Goal: Task Accomplishment & Management: Complete application form

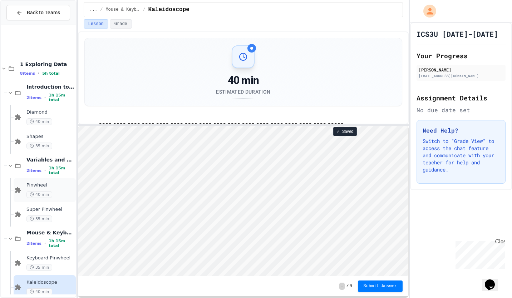
scroll to position [58, 0]
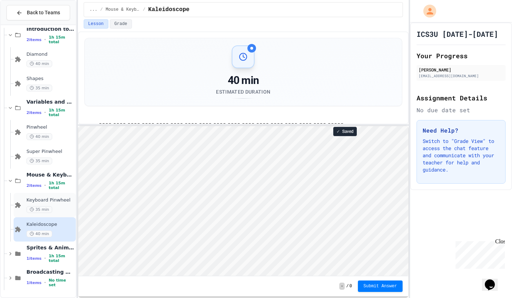
click at [46, 197] on div "Keyboard Pinwheel 35 min" at bounding box center [45, 205] width 62 height 24
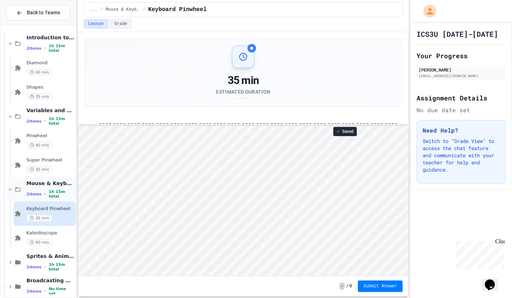
click at [49, 193] on span "1h 15m total" at bounding box center [61, 194] width 25 height 9
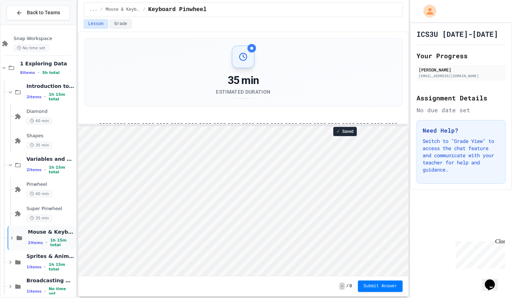
click at [10, 237] on icon at bounding box center [12, 238] width 6 height 6
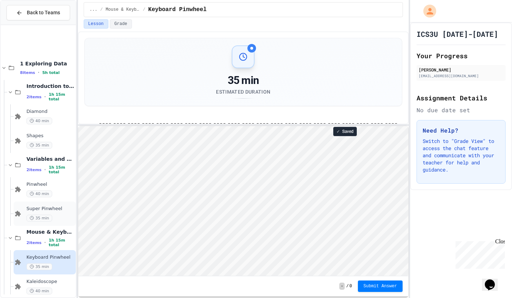
scroll to position [58, 0]
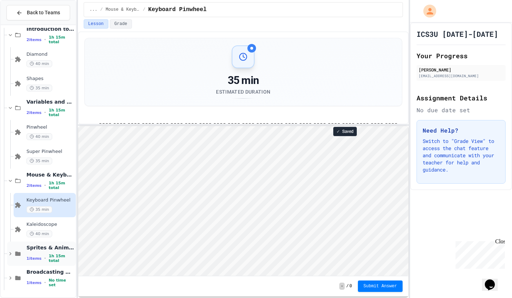
click at [10, 252] on icon at bounding box center [10, 254] width 6 height 6
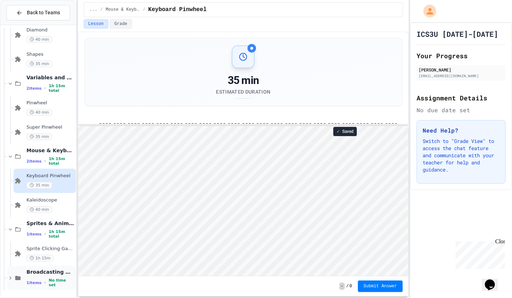
click at [11, 280] on icon at bounding box center [10, 278] width 6 height 6
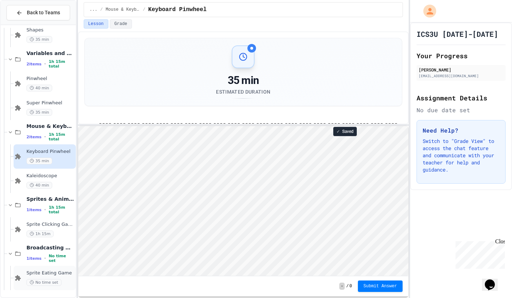
click at [35, 275] on span "Sprite Eating Game" at bounding box center [50, 273] width 48 height 6
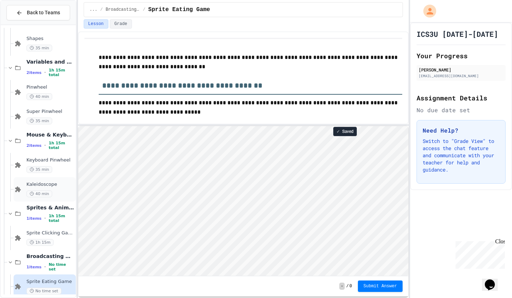
scroll to position [1, 0]
click at [504, 240] on div "Close" at bounding box center [499, 242] width 9 height 9
click at [502, 243] on div "ICS3U [DATE]-[DATE] Your Progress [PERSON_NAME] [EMAIL_ADDRESS][DOMAIN_NAME] As…" at bounding box center [461, 161] width 102 height 276
click at [490, 280] on icon "Chat widget" at bounding box center [490, 285] width 10 height 11
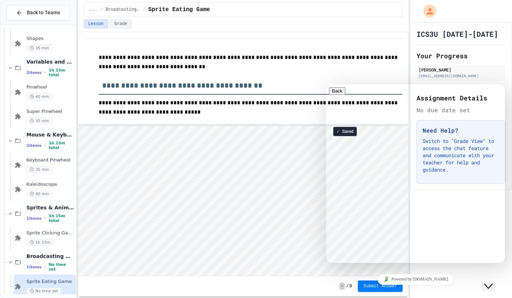
click at [492, 282] on icon "Close Chat This icon closes the chat window." at bounding box center [488, 286] width 9 height 9
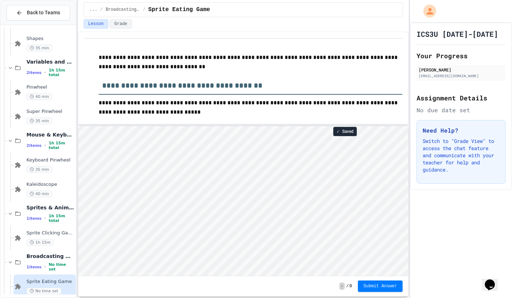
click at [492, 280] on icon "Chat widget" at bounding box center [490, 285] width 10 height 11
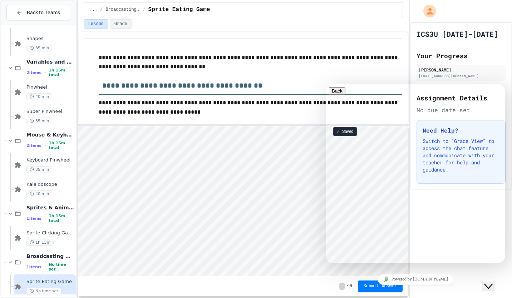
click at [384, 289] on textarea at bounding box center [356, 292] width 55 height 6
type textarea "*****"
drag, startPoint x: 374, startPoint y: 115, endPoint x: 408, endPoint y: 110, distance: 34.6
click at [408, 298] on div "Estimated wait time is 1 minutes" at bounding box center [415, 303] width 173 height 6
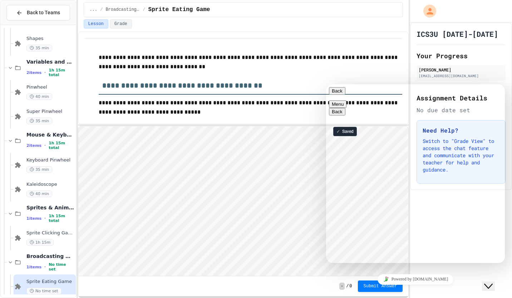
drag, startPoint x: 408, startPoint y: 110, endPoint x: 415, endPoint y: 164, distance: 54.2
click at [473, 264] on div "ICS3U [DATE]-[DATE] Your Progress [PERSON_NAME] [EMAIL_ADDRESS][DOMAIN_NAME] As…" at bounding box center [461, 161] width 102 height 276
click at [495, 286] on button "Close Chat This icon closes the chat window." at bounding box center [488, 286] width 13 height 9
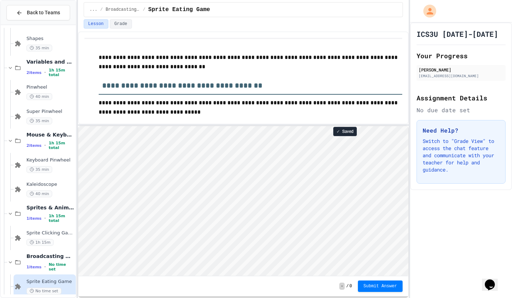
click at [492, 279] on icon "Opens Chat This icon Opens the chat window." at bounding box center [489, 284] width 11 height 11
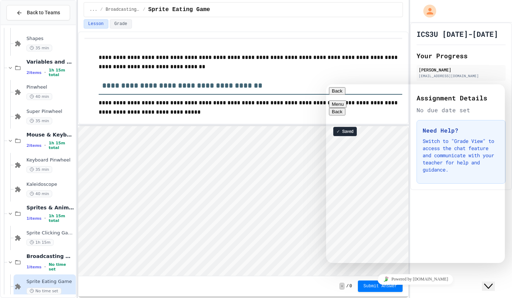
click at [338, 93] on button "Back" at bounding box center [337, 91] width 16 height 8
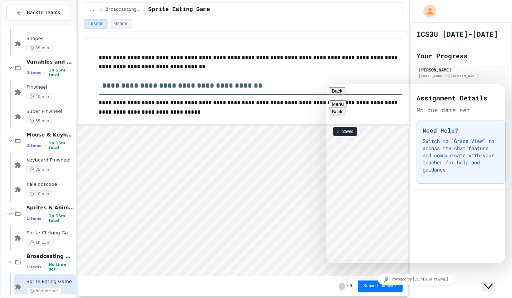
click at [339, 95] on button "Back" at bounding box center [337, 91] width 16 height 8
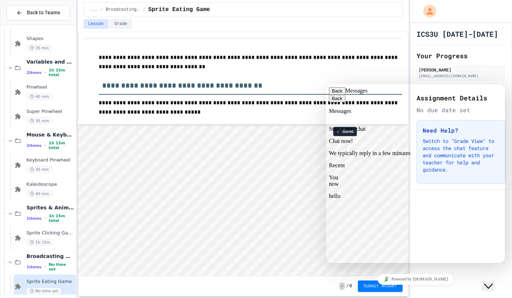
click at [378, 83] on h3 "**********" at bounding box center [251, 83] width 304 height 23
click at [495, 282] on button "Close Chat This icon closes the chat window." at bounding box center [488, 286] width 13 height 9
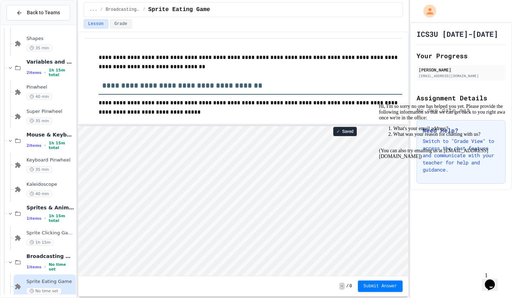
scroll to position [107, 0]
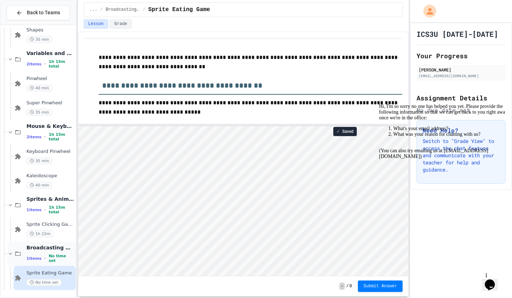
click at [44, 258] on span "•" at bounding box center [44, 259] width 1 height 6
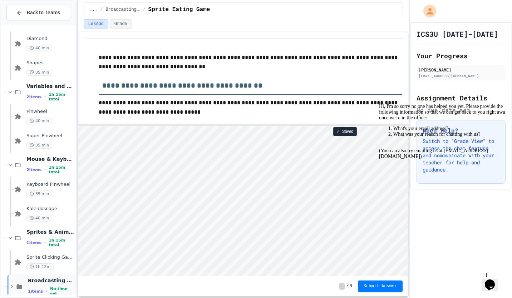
click at [43, 286] on div "Broadcasting & Cloning 1 items • No time set" at bounding box center [51, 286] width 46 height 19
click at [30, 287] on div "Broadcasting & Cloning 1 items • No time set" at bounding box center [50, 286] width 48 height 19
click at [45, 282] on span "Broadcasting & Cloning" at bounding box center [51, 280] width 46 height 6
click at [50, 284] on span "Broadcasting & Cloning" at bounding box center [50, 280] width 48 height 6
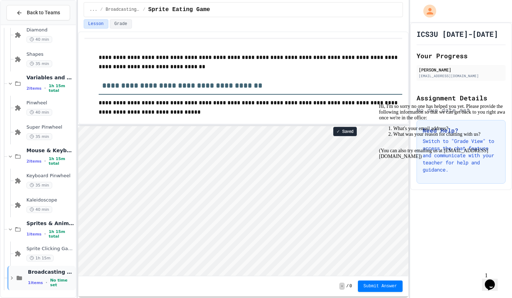
click at [31, 280] on div "1 items • No time set" at bounding box center [51, 282] width 46 height 9
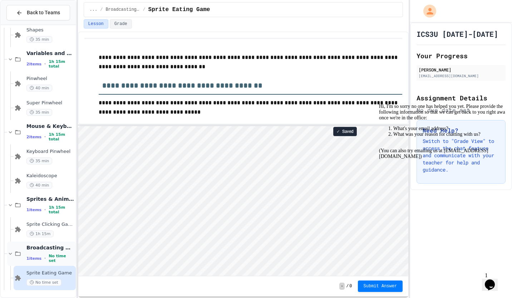
click at [44, 251] on span "Broadcasting & Cloning" at bounding box center [50, 248] width 48 height 6
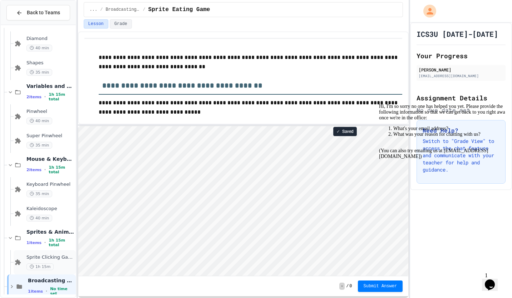
scroll to position [82, 0]
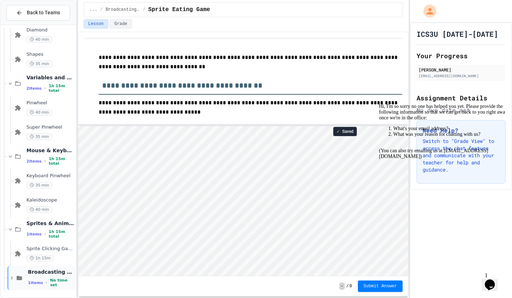
click at [9, 276] on icon at bounding box center [12, 278] width 6 height 6
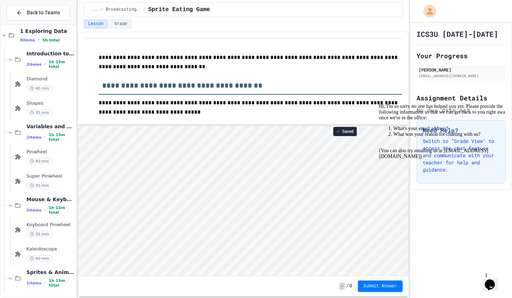
scroll to position [0, 0]
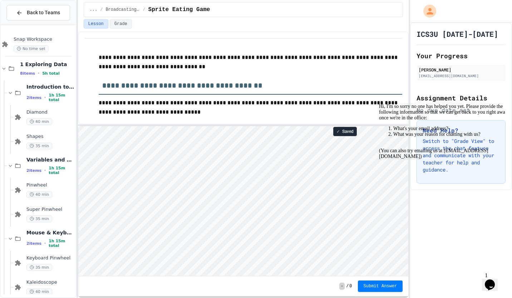
click at [379, 134] on div "Hi, I'm so sorry no one has helped you yet. Please provide the following inform…" at bounding box center [443, 132] width 129 height 56
click at [385, 133] on div "Hi, I'm so sorry no one has helped you yet. Please provide the following inform…" at bounding box center [443, 132] width 129 height 56
click at [398, 133] on div "Hi, I'm so sorry no one has helped you yet. Please provide the following inform…" at bounding box center [443, 132] width 129 height 56
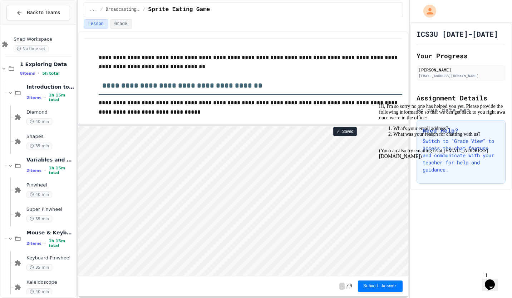
click at [398, 133] on div "Hi, I'm so sorry no one has helped you yet. Please provide the following inform…" at bounding box center [443, 132] width 129 height 56
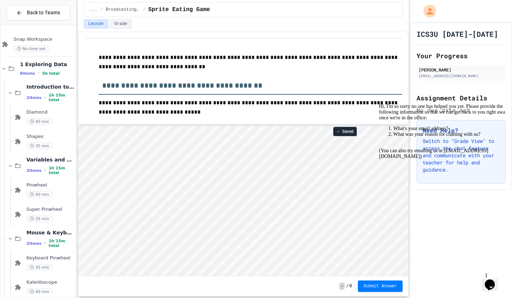
click at [379, 129] on div "Hi, I'm so sorry no one has helped you yet. Please provide the following inform…" at bounding box center [443, 132] width 129 height 56
click at [388, 133] on div "Hi, I'm so sorry no one has helped you yet. Please provide the following inform…" at bounding box center [443, 132] width 129 height 56
click at [396, 134] on div "Hi, I'm so sorry no one has helped you yet. Please provide the following inform…" at bounding box center [443, 132] width 129 height 56
click at [400, 132] on div "Hi, I'm so sorry no one has helped you yet. Please provide the following inform…" at bounding box center [443, 132] width 129 height 56
click at [386, 297] on div "✓ Saved - / 0 Submit Answer" at bounding box center [243, 212] width 330 height 172
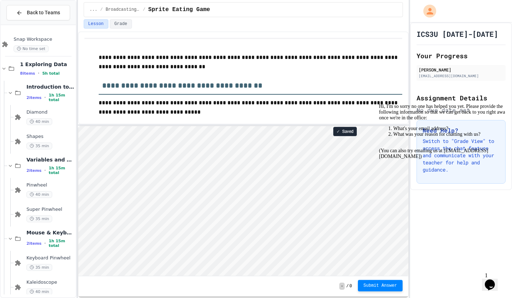
click at [382, 290] on button "Submit Answer" at bounding box center [380, 285] width 45 height 11
